Goal: Task Accomplishment & Management: Manage account settings

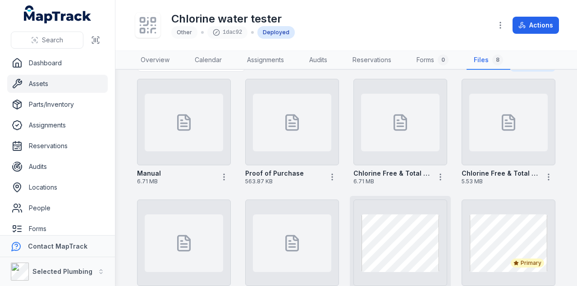
scroll to position [23, 0]
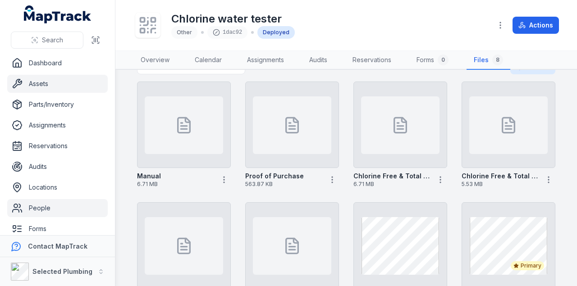
click at [36, 207] on link "People" at bounding box center [57, 208] width 101 height 18
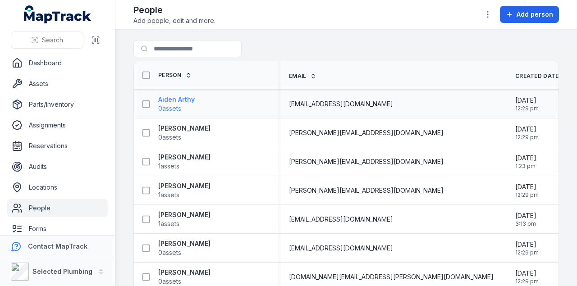
click at [179, 104] on span "0 assets" at bounding box center [169, 108] width 23 height 9
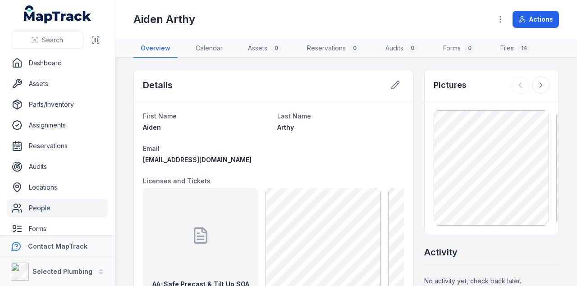
scroll to position [60, 0]
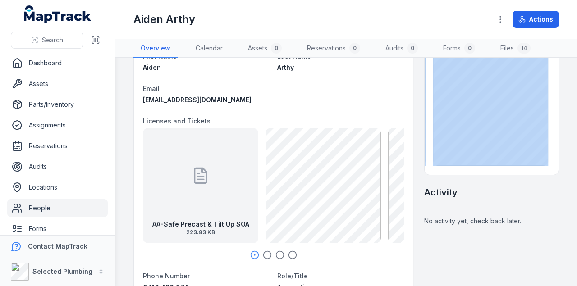
click at [543, 108] on div at bounding box center [492, 107] width 134 height 133
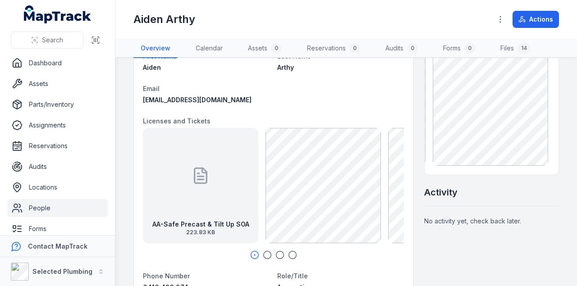
click at [485, 187] on div "Activity" at bounding box center [491, 196] width 135 height 20
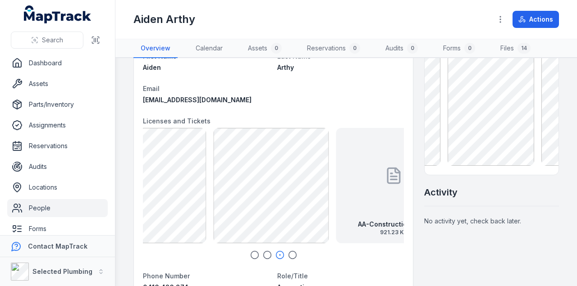
drag, startPoint x: 347, startPoint y: 175, endPoint x: 329, endPoint y: 175, distance: 18.5
click at [235, 169] on div "AA-Safe Precast & Tilt Up SOA 223.83 KB AA-Construction_Card 921.23 KB" at bounding box center [273, 185] width 261 height 115
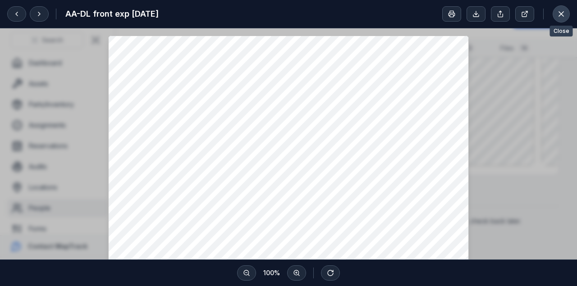
click at [562, 13] on icon at bounding box center [561, 13] width 9 height 9
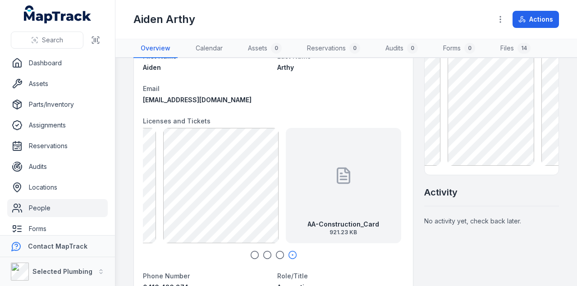
click at [504, 46] on link "Files 14" at bounding box center [515, 48] width 45 height 19
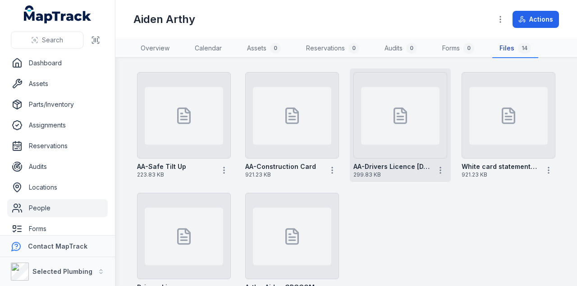
scroll to position [253, 0]
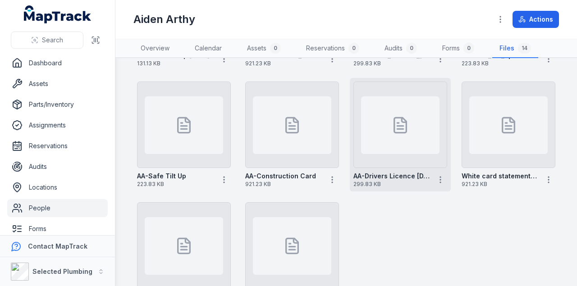
click at [395, 113] on div at bounding box center [400, 125] width 78 height 58
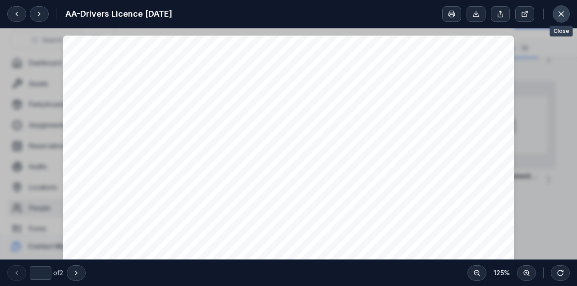
click at [561, 12] on icon at bounding box center [561, 13] width 9 height 9
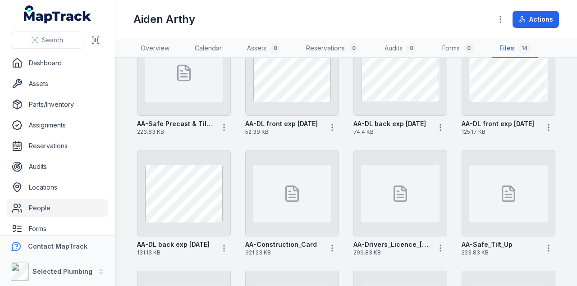
scroll to position [90, 0]
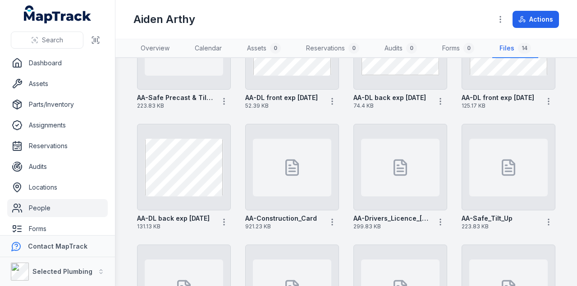
click at [40, 206] on link "People" at bounding box center [57, 208] width 101 height 18
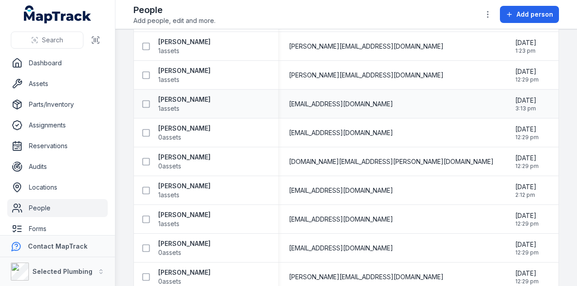
scroll to position [120, 0]
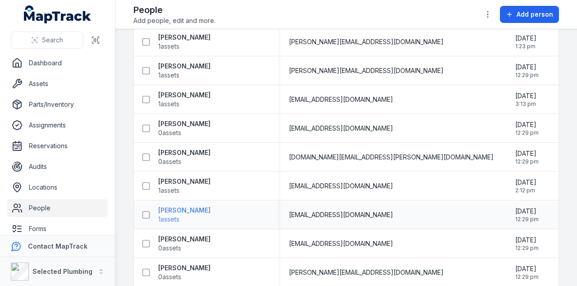
click at [194, 206] on strong "[PERSON_NAME]" at bounding box center [184, 210] width 52 height 9
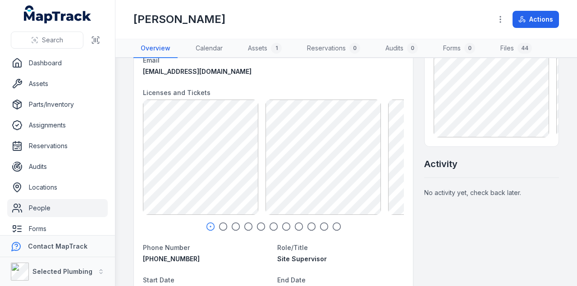
scroll to position [90, 0]
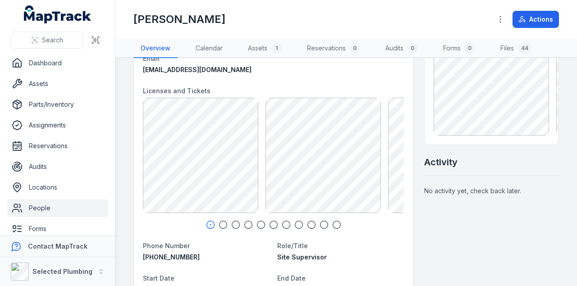
click at [219, 224] on icon "button" at bounding box center [223, 224] width 9 height 9
click at [516, 43] on link "Files 44" at bounding box center [516, 48] width 46 height 19
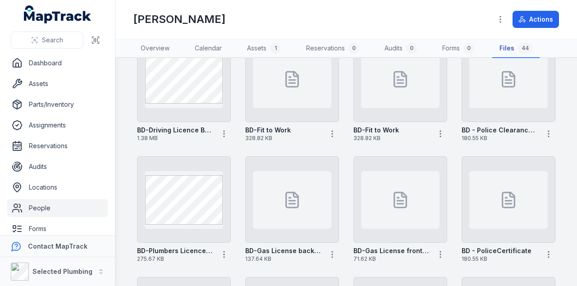
scroll to position [167, 0]
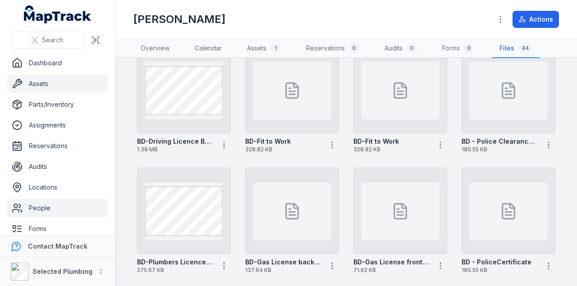
click at [43, 83] on link "Assets" at bounding box center [57, 84] width 101 height 18
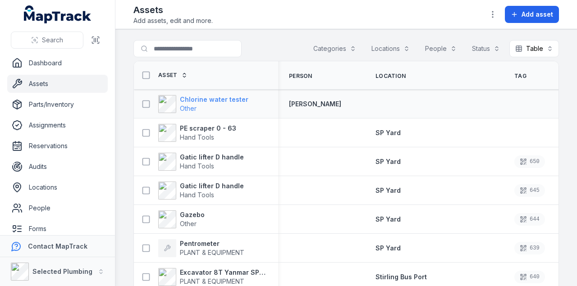
click at [194, 96] on strong "Chlorine water tester" at bounding box center [214, 99] width 69 height 9
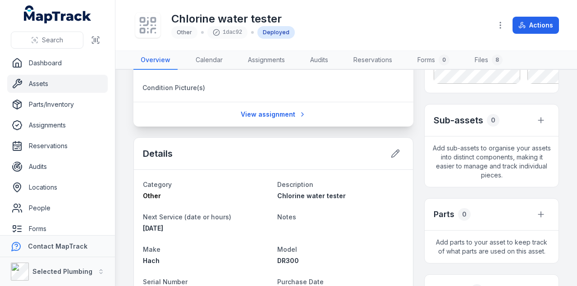
scroll to position [210, 0]
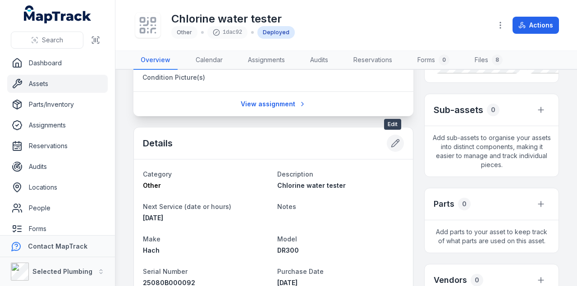
click at [392, 143] on icon at bounding box center [395, 143] width 9 height 9
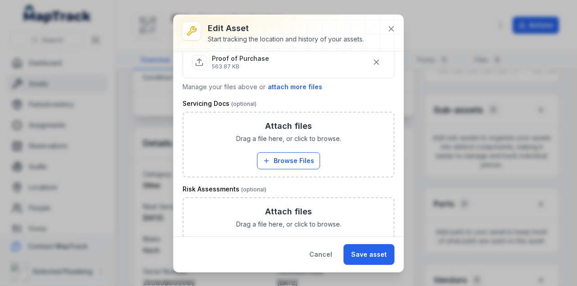
scroll to position [601, 0]
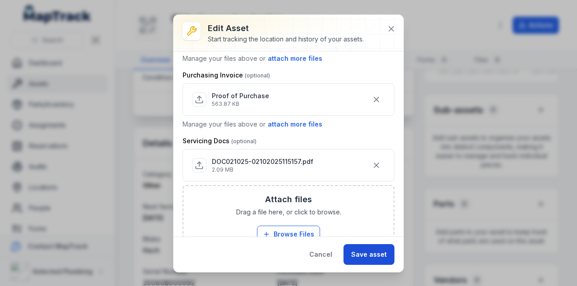
click at [366, 245] on button "Save asset" at bounding box center [368, 254] width 51 height 21
